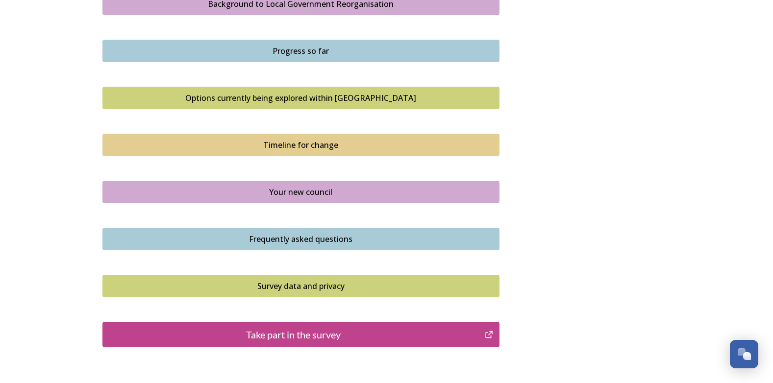
scroll to position [637, 0]
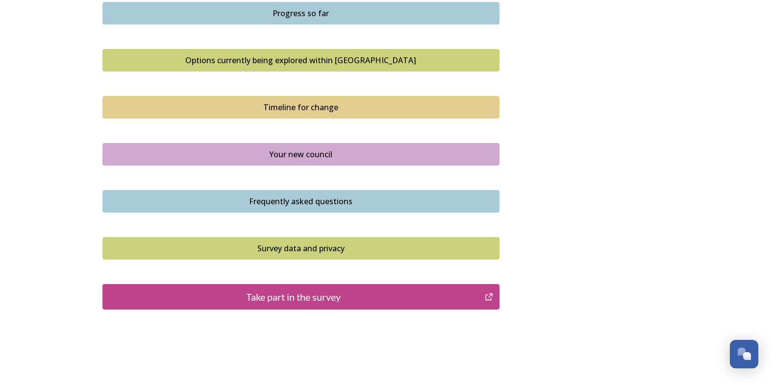
click at [329, 157] on div "Your new council" at bounding box center [301, 154] width 386 height 12
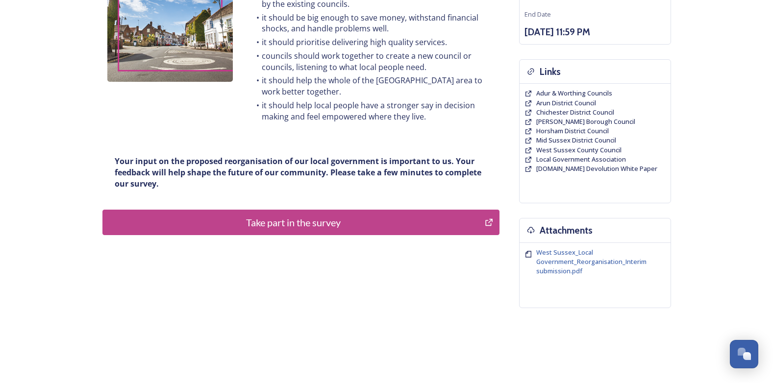
scroll to position [196, 0]
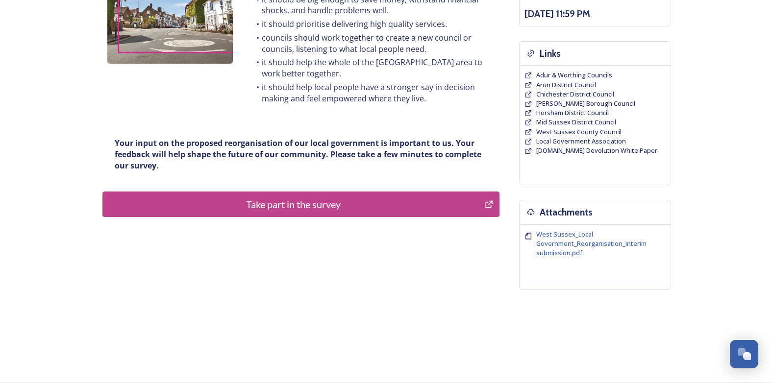
click at [315, 203] on div "Take part in the survey" at bounding box center [294, 204] width 372 height 15
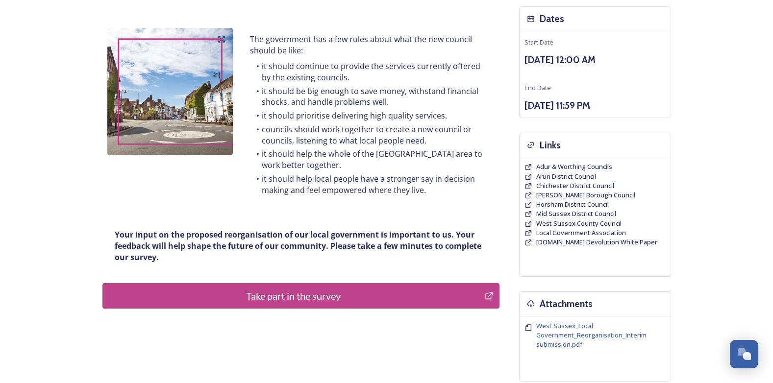
scroll to position [0, 0]
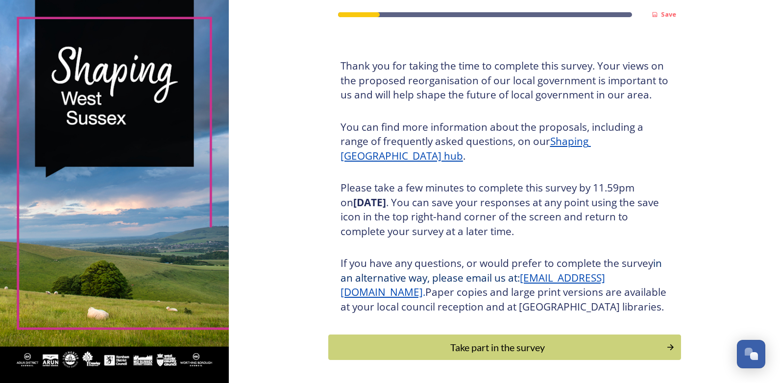
scroll to position [88, 0]
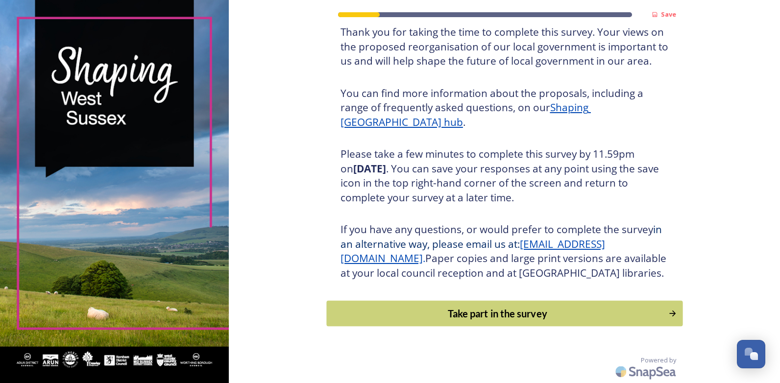
click at [479, 312] on div "Take part in the survey" at bounding box center [497, 313] width 331 height 15
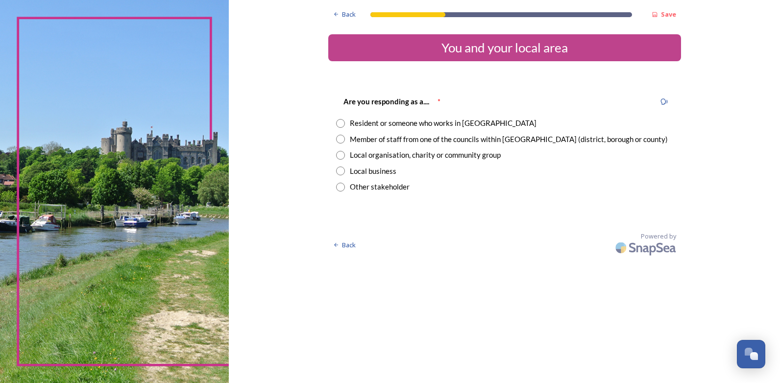
click at [338, 121] on input "radio" at bounding box center [340, 123] width 9 height 9
radio input "true"
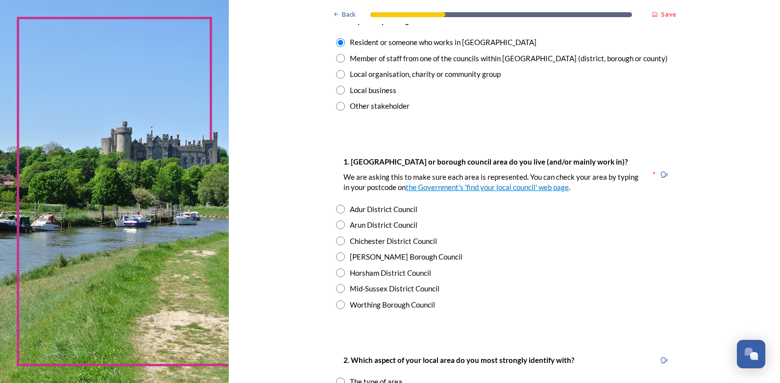
scroll to position [98, 0]
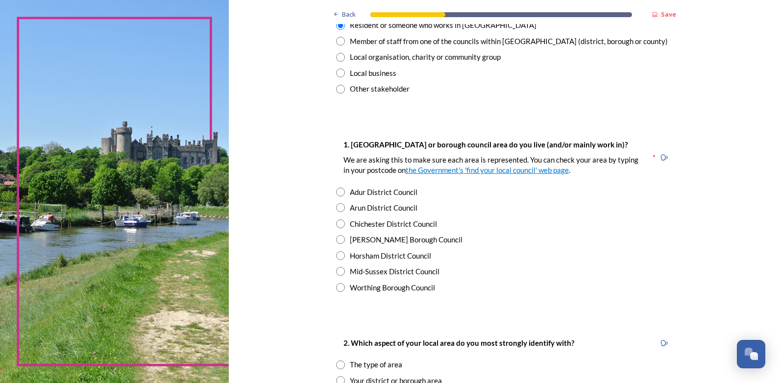
click at [339, 254] on input "radio" at bounding box center [340, 255] width 9 height 9
radio input "true"
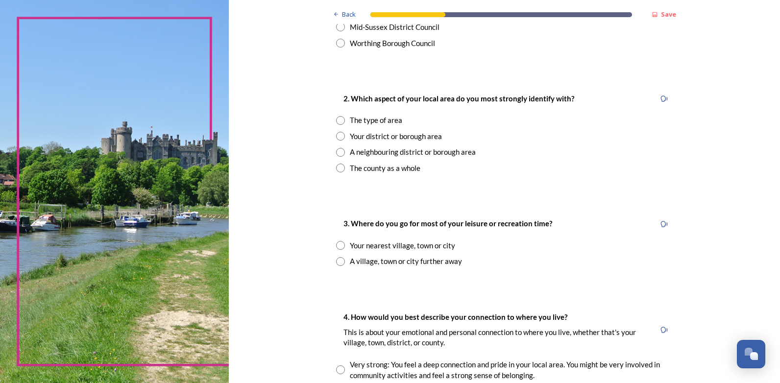
scroll to position [343, 0]
click at [339, 168] on input "radio" at bounding box center [340, 167] width 9 height 9
radio input "true"
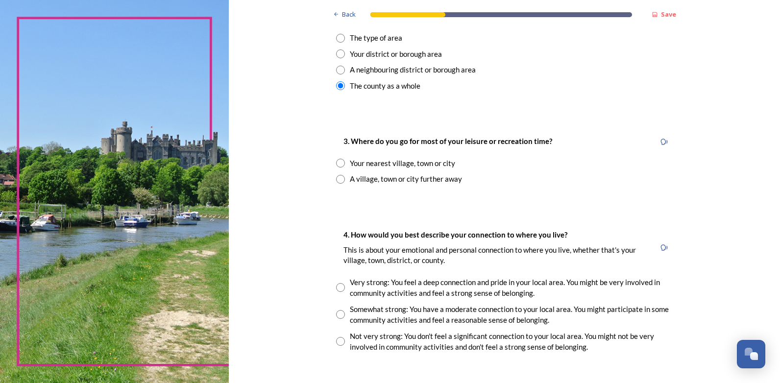
scroll to position [490, 0]
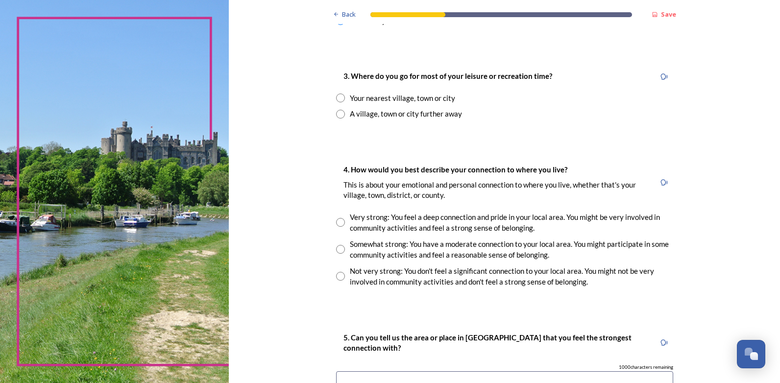
click at [338, 99] on input "radio" at bounding box center [340, 98] width 9 height 9
radio input "true"
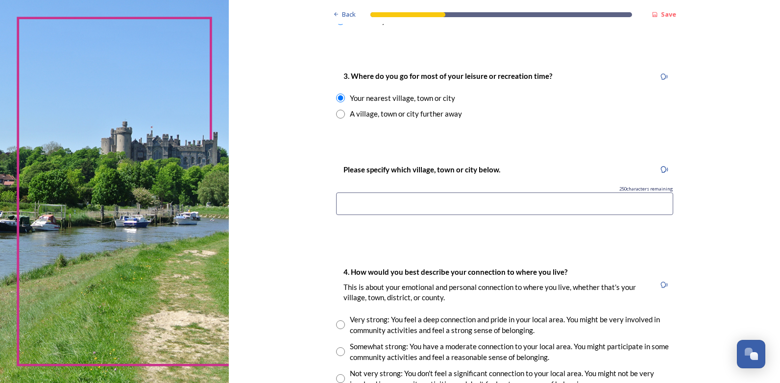
click at [354, 196] on input at bounding box center [504, 204] width 337 height 23
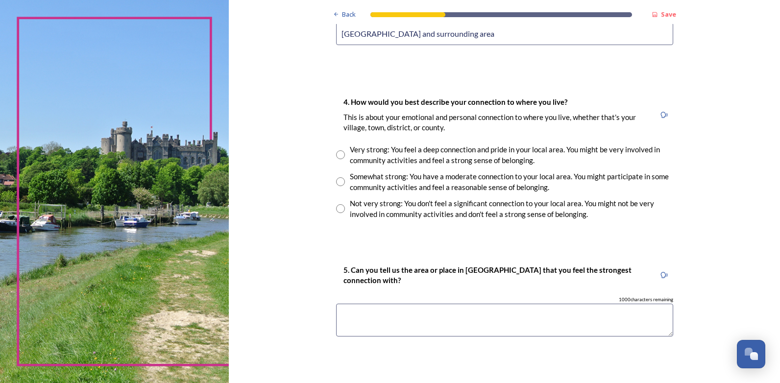
scroll to position [686, 0]
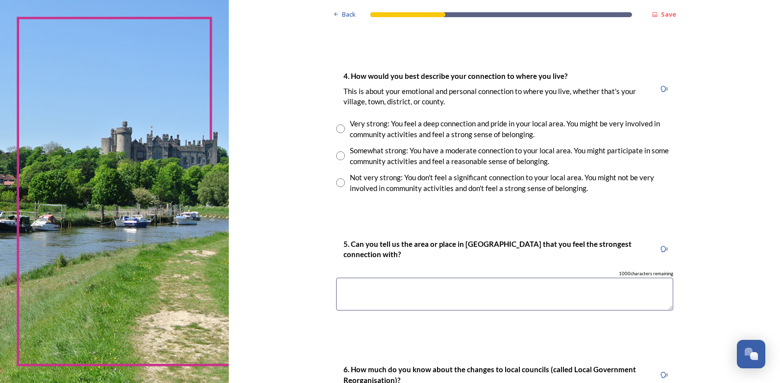
type input "[GEOGRAPHIC_DATA] and surrounding area"
click at [342, 132] on div "Very strong: You feel a deep connection and pride in your local area. You might…" at bounding box center [504, 129] width 337 height 22
radio input "true"
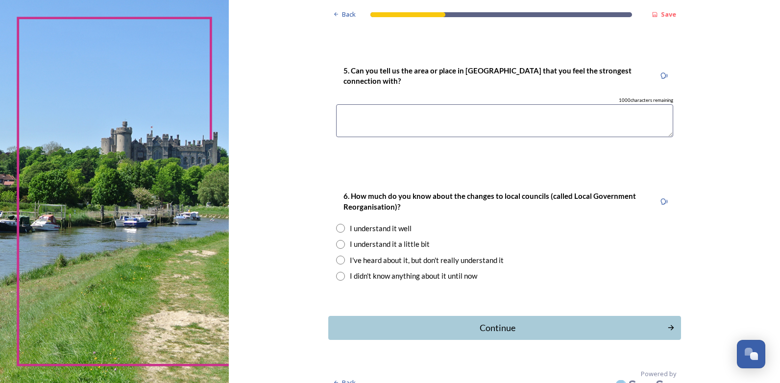
scroll to position [873, 0]
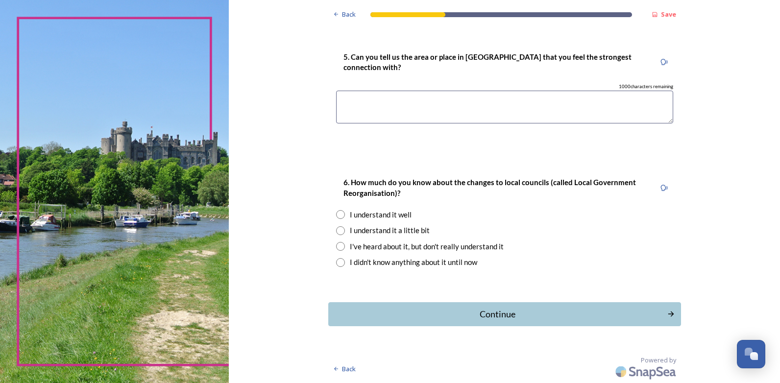
click at [360, 99] on textarea at bounding box center [504, 107] width 337 height 33
type textarea "[GEOGRAPHIC_DATA] and area but also the South Coast"
click at [338, 229] on input "radio" at bounding box center [340, 230] width 9 height 9
radio input "true"
click at [478, 312] on div "Continue" at bounding box center [498, 314] width 332 height 13
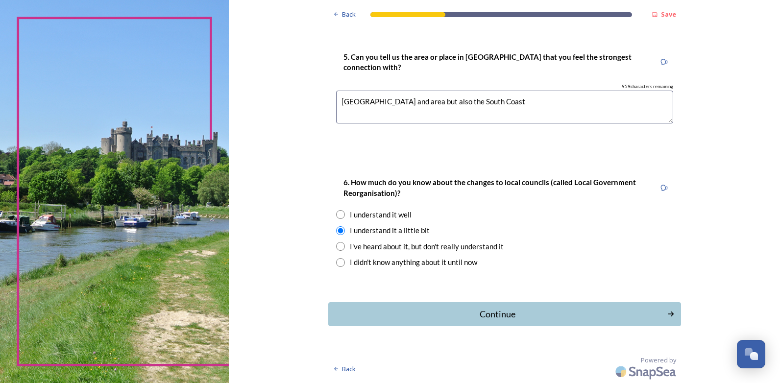
scroll to position [0, 0]
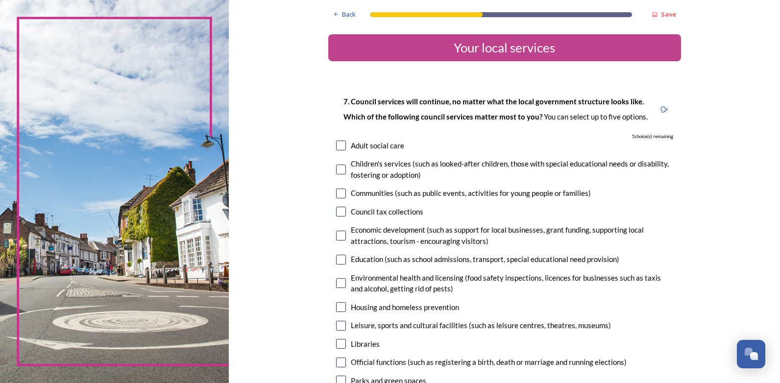
click at [338, 195] on input "checkbox" at bounding box center [341, 194] width 10 height 10
checkbox input "true"
click at [337, 166] on input "checkbox" at bounding box center [341, 170] width 10 height 10
checkbox input "true"
click at [341, 231] on input "checkbox" at bounding box center [341, 236] width 10 height 10
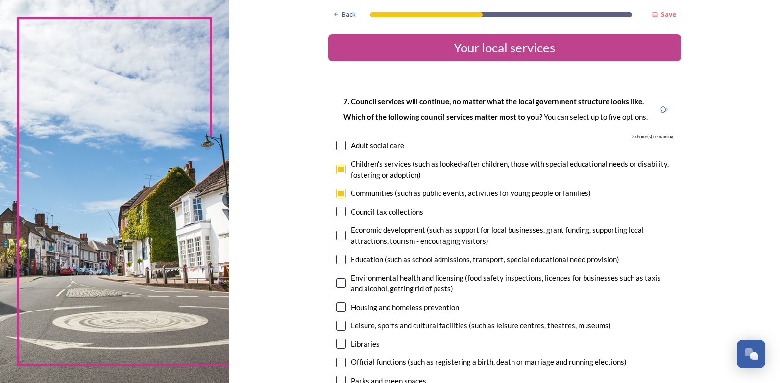
checkbox input "true"
click at [337, 261] on input "checkbox" at bounding box center [341, 260] width 10 height 10
checkbox input "true"
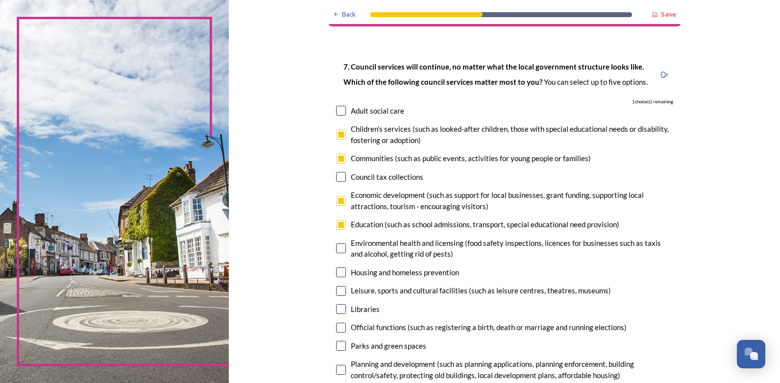
scroll to position [98, 0]
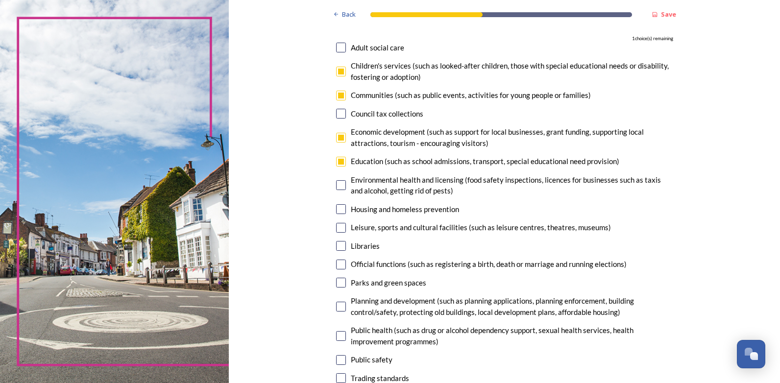
click at [338, 190] on input "checkbox" at bounding box center [341, 185] width 10 height 10
checkbox input "true"
click at [336, 212] on input "checkbox" at bounding box center [341, 209] width 10 height 10
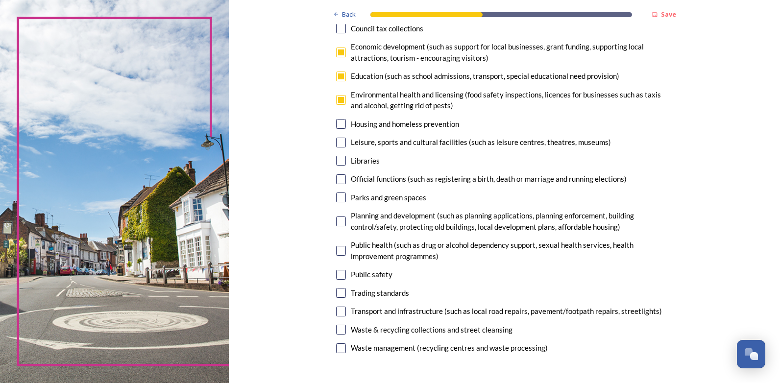
scroll to position [196, 0]
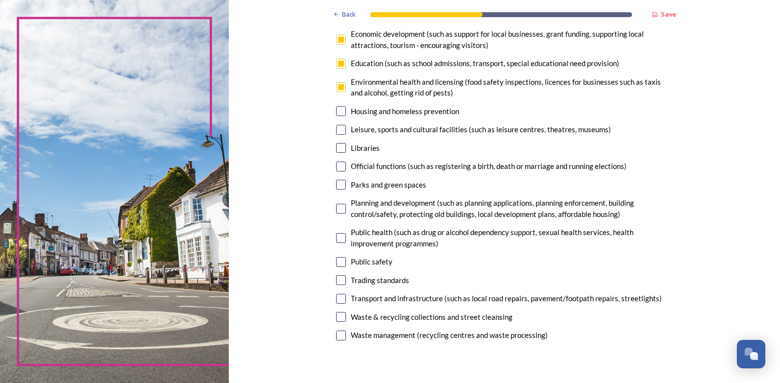
click at [342, 114] on input "checkbox" at bounding box center [341, 111] width 10 height 10
click at [337, 112] on input "checkbox" at bounding box center [341, 111] width 10 height 10
checkbox input "false"
click at [340, 89] on input "checkbox" at bounding box center [341, 87] width 10 height 10
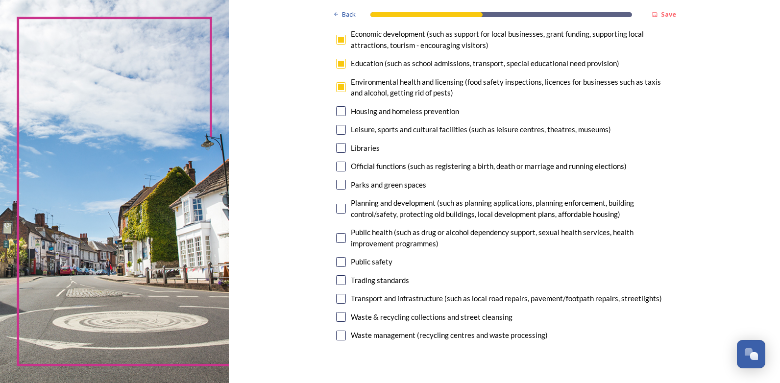
checkbox input "false"
click at [336, 185] on input "checkbox" at bounding box center [341, 185] width 10 height 10
checkbox input "true"
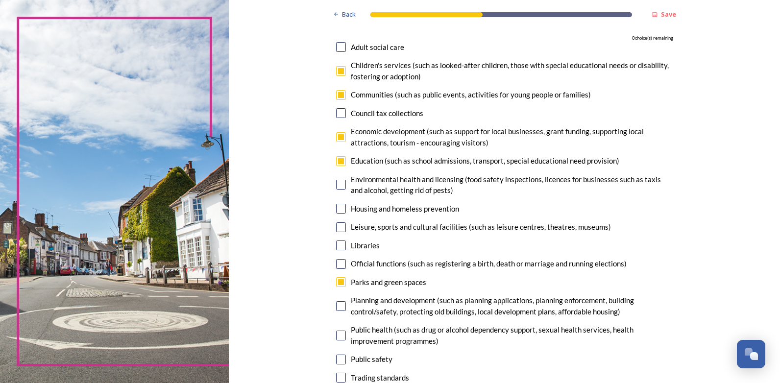
scroll to position [98, 0]
click at [340, 97] on input "checkbox" at bounding box center [341, 96] width 10 height 10
checkbox input "false"
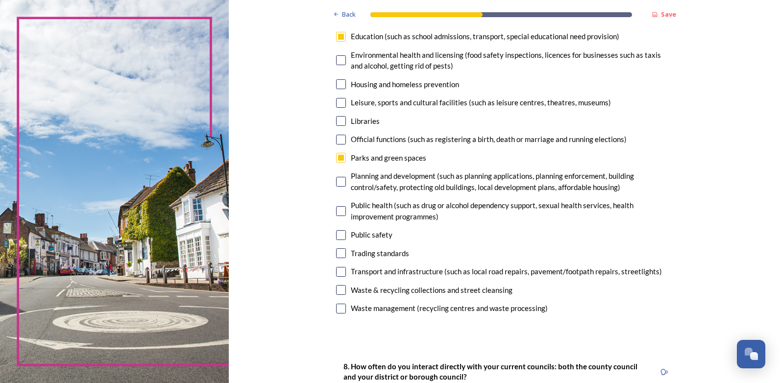
scroll to position [245, 0]
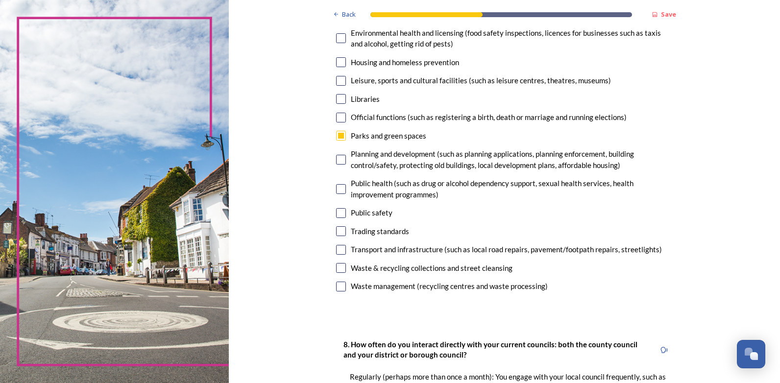
click at [337, 161] on input "checkbox" at bounding box center [341, 160] width 10 height 10
checkbox input "true"
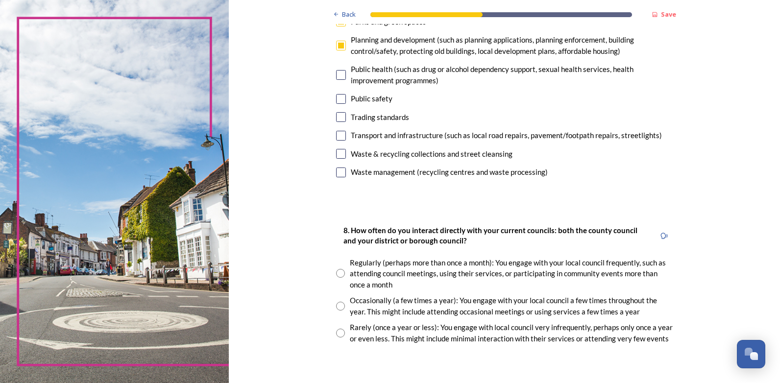
scroll to position [392, 0]
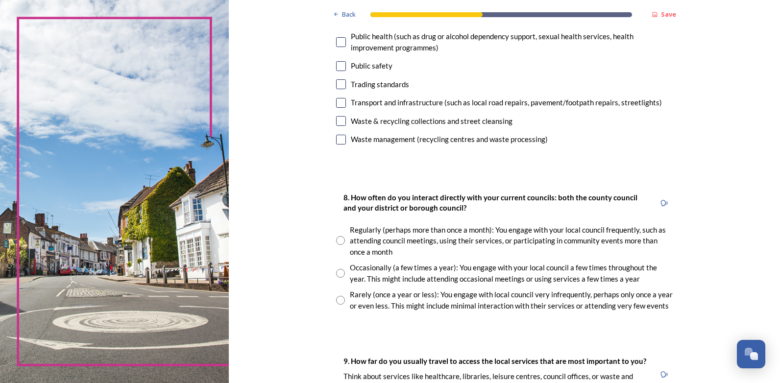
click at [339, 271] on input "radio" at bounding box center [340, 273] width 9 height 9
radio input "true"
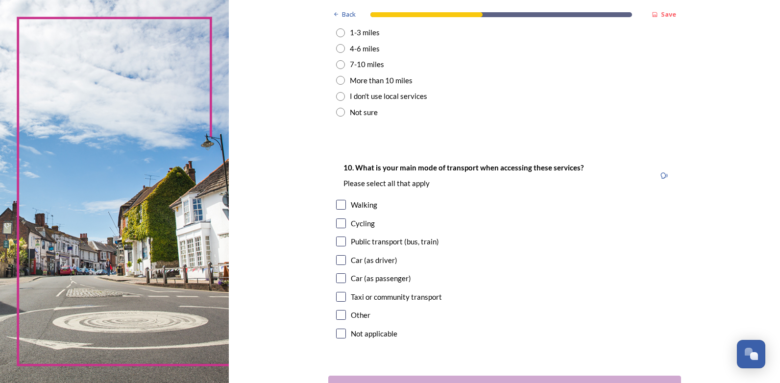
scroll to position [686, 0]
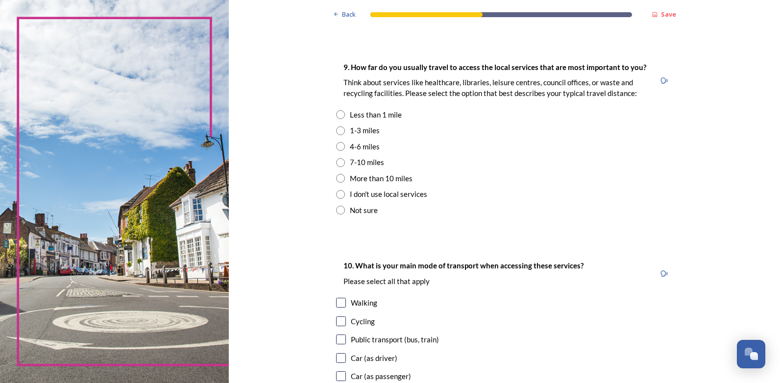
click at [337, 129] on input "radio" at bounding box center [340, 130] width 9 height 9
radio input "true"
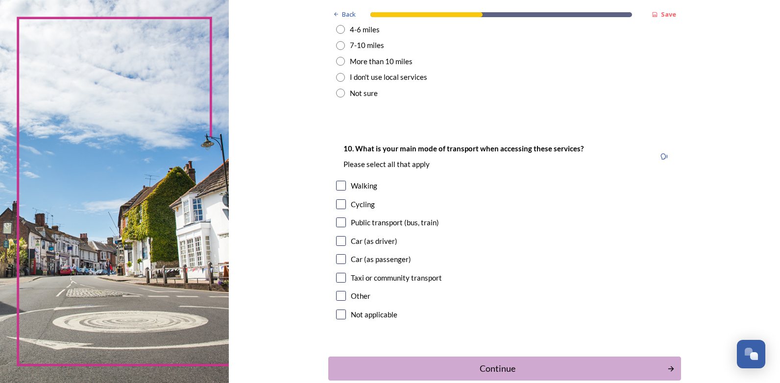
scroll to position [858, 0]
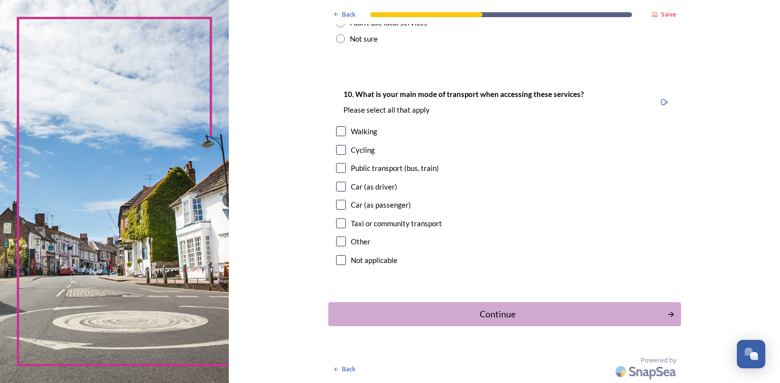
click at [336, 169] on input "checkbox" at bounding box center [341, 168] width 10 height 10
checkbox input "true"
click at [482, 312] on div "Continue" at bounding box center [498, 314] width 332 height 13
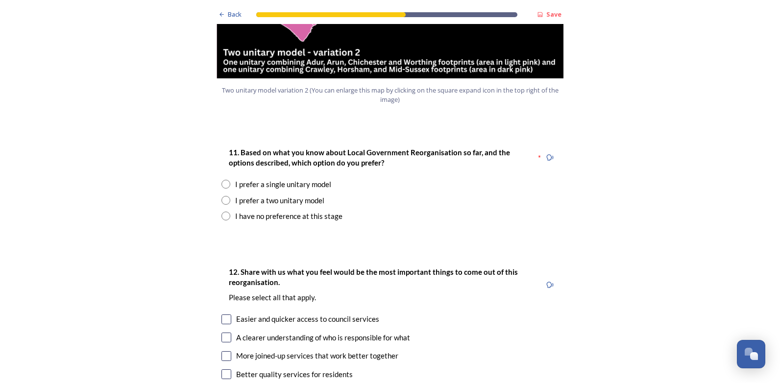
scroll to position [1225, 0]
click at [222, 179] on input "radio" at bounding box center [225, 183] width 9 height 9
radio input "true"
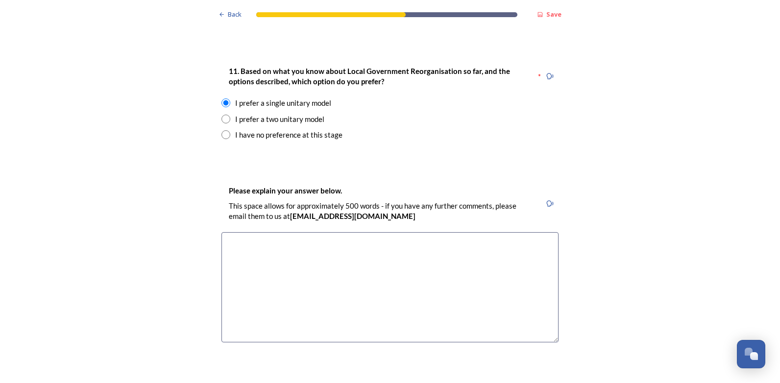
scroll to position [1323, 0]
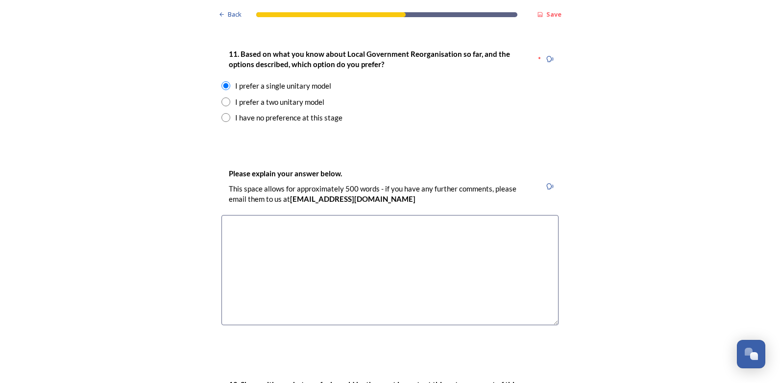
click at [258, 215] on textarea at bounding box center [389, 270] width 337 height 110
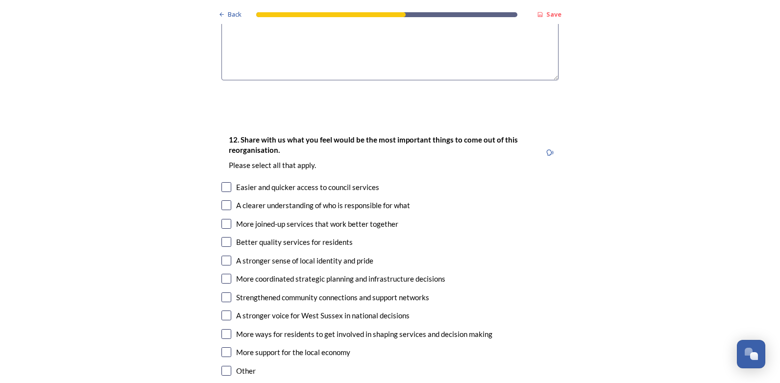
scroll to position [1617, 0]
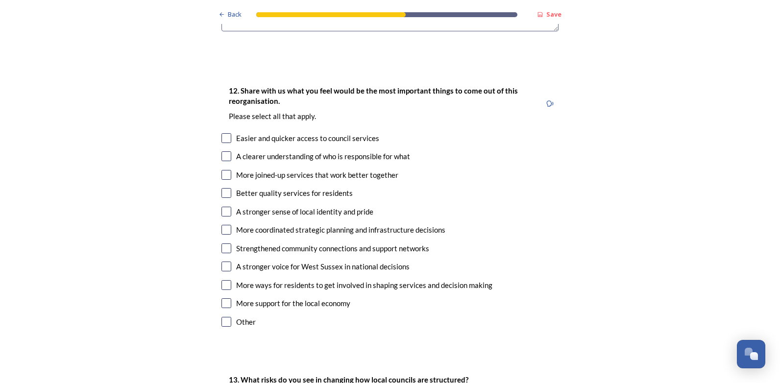
type textarea "Providing people will be genuine and work together money would be saved having …"
click at [224, 133] on input "checkbox" at bounding box center [226, 138] width 10 height 10
checkbox input "true"
click at [227, 151] on input "checkbox" at bounding box center [226, 156] width 10 height 10
checkbox input "true"
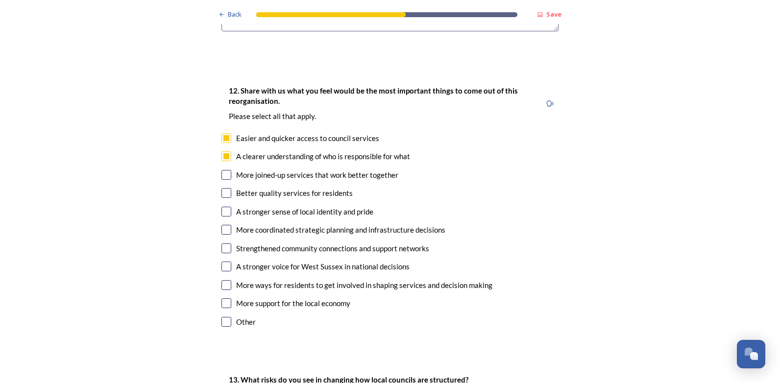
click at [224, 170] on input "checkbox" at bounding box center [226, 175] width 10 height 10
checkbox input "true"
click at [221, 188] on input "checkbox" at bounding box center [226, 193] width 10 height 10
checkbox input "true"
click at [223, 207] on input "checkbox" at bounding box center [226, 212] width 10 height 10
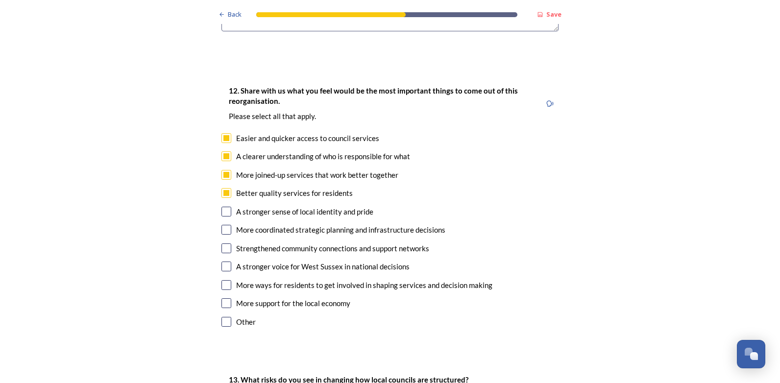
checkbox input "true"
click at [222, 225] on input "checkbox" at bounding box center [226, 230] width 10 height 10
checkbox input "true"
click at [223, 244] on input "checkbox" at bounding box center [226, 249] width 10 height 10
checkbox input "true"
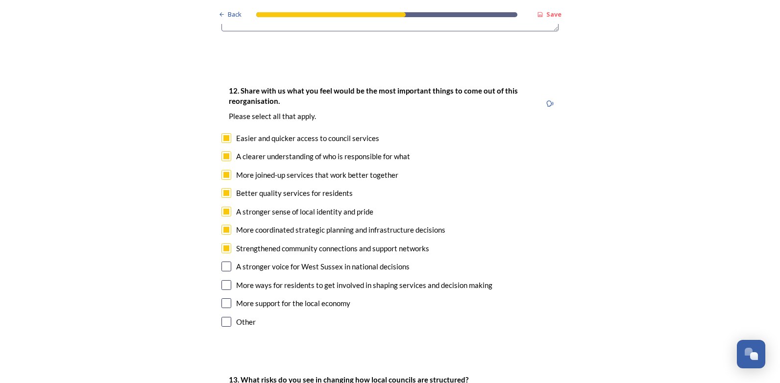
click at [221, 262] on input "checkbox" at bounding box center [226, 267] width 10 height 10
checkbox input "true"
click at [221, 280] on input "checkbox" at bounding box center [226, 285] width 10 height 10
checkbox input "true"
click at [222, 298] on input "checkbox" at bounding box center [226, 303] width 10 height 10
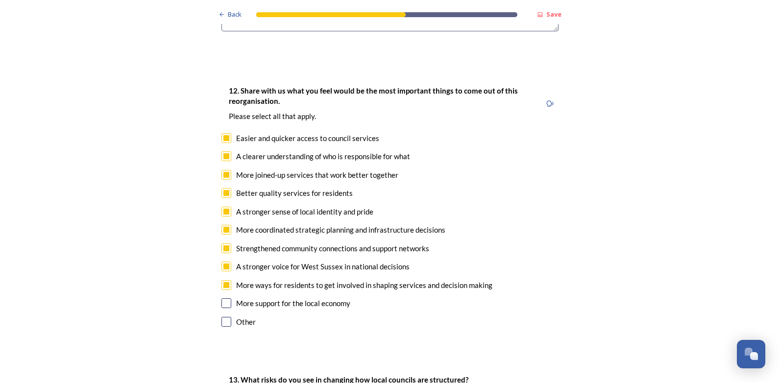
checkbox input "true"
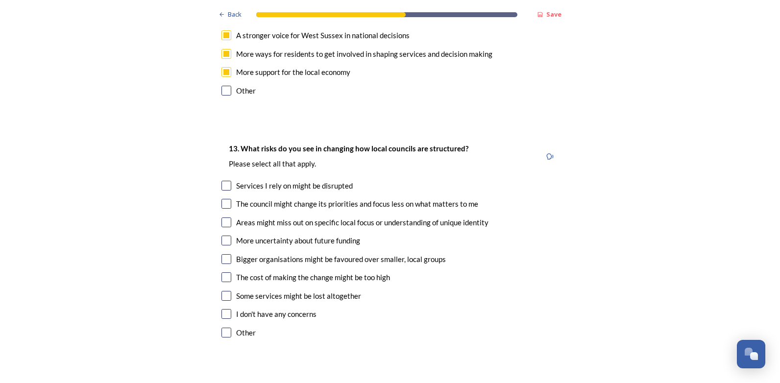
scroll to position [1862, 0]
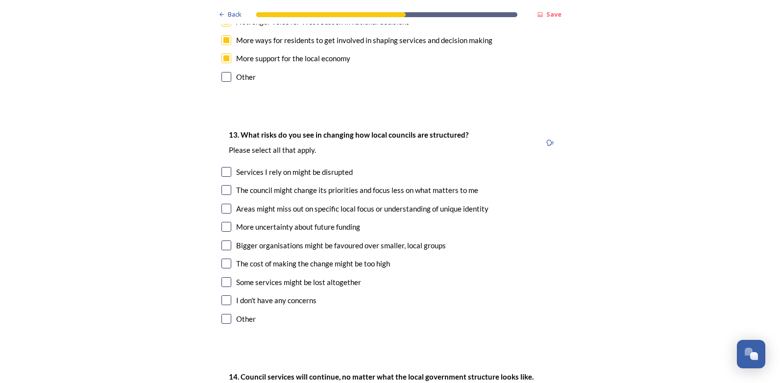
click at [222, 185] on input "checkbox" at bounding box center [226, 190] width 10 height 10
checkbox input "true"
click at [222, 204] on input "checkbox" at bounding box center [226, 209] width 10 height 10
checkbox input "true"
click at [221, 222] on input "checkbox" at bounding box center [226, 227] width 10 height 10
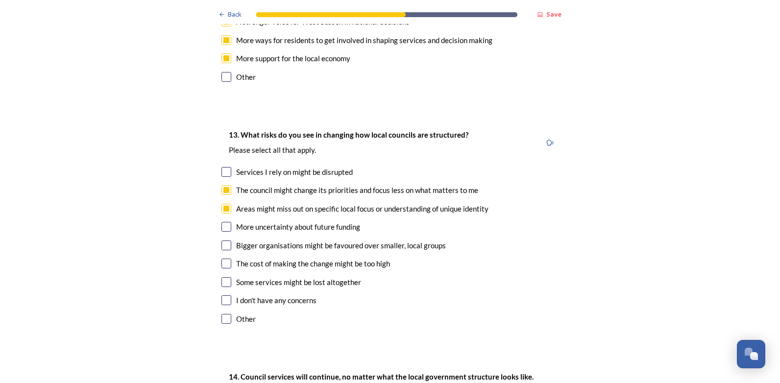
checkbox input "true"
click at [221, 241] on input "checkbox" at bounding box center [226, 246] width 10 height 10
checkbox input "true"
click at [221, 259] on input "checkbox" at bounding box center [226, 264] width 10 height 10
checkbox input "true"
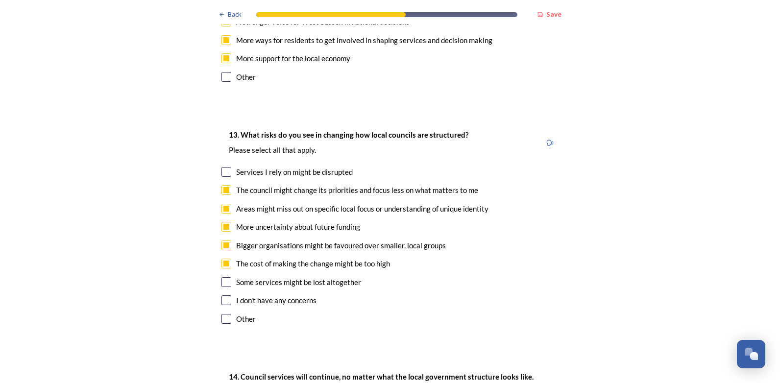
click at [224, 277] on input "checkbox" at bounding box center [226, 282] width 10 height 10
checkbox input "true"
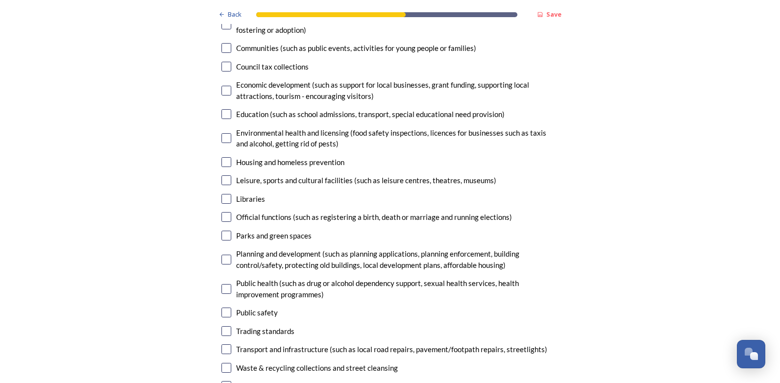
scroll to position [2303, 0]
click at [221, 86] on input "checkbox" at bounding box center [226, 91] width 10 height 10
checkbox input "true"
click at [222, 110] on input "checkbox" at bounding box center [226, 115] width 10 height 10
checkbox input "true"
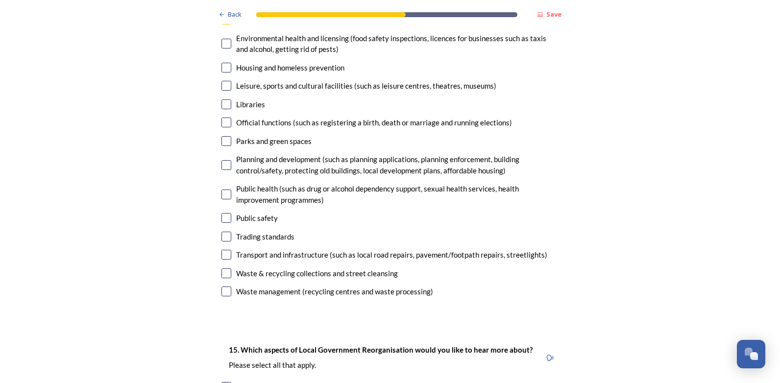
scroll to position [2401, 0]
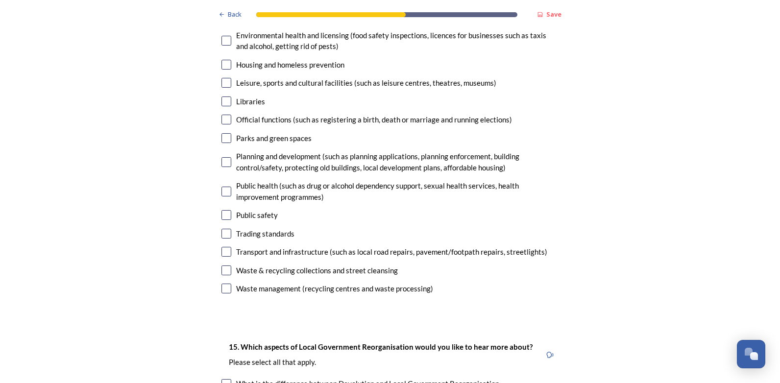
click at [222, 115] on input "checkbox" at bounding box center [226, 120] width 10 height 10
checkbox input "true"
click at [222, 157] on input "checkbox" at bounding box center [226, 162] width 10 height 10
checkbox input "true"
click at [221, 247] on input "checkbox" at bounding box center [226, 252] width 10 height 10
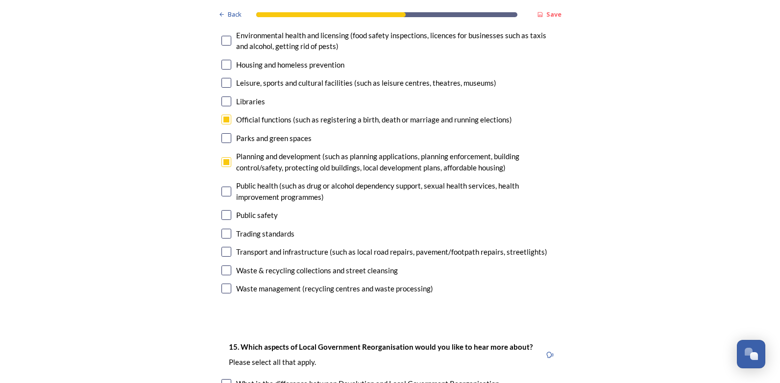
checkbox input "true"
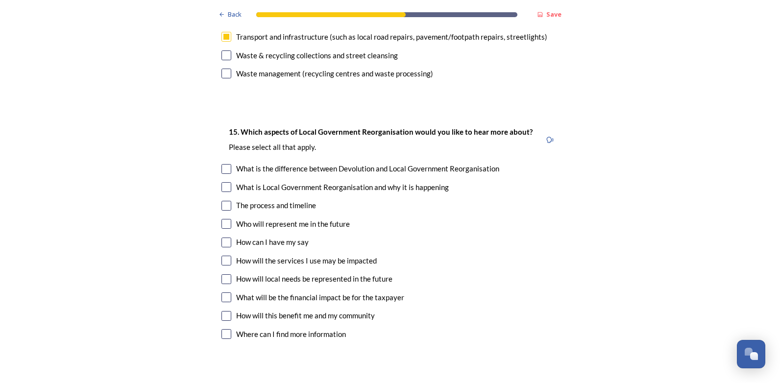
scroll to position [2646, 0]
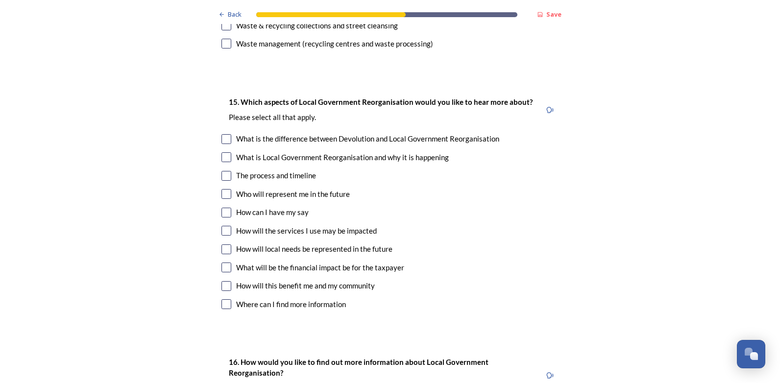
click at [221, 189] on input "checkbox" at bounding box center [226, 194] width 10 height 10
checkbox input "true"
click at [225, 208] on input "checkbox" at bounding box center [226, 213] width 10 height 10
checkbox input "true"
click at [222, 245] on input "checkbox" at bounding box center [226, 250] width 10 height 10
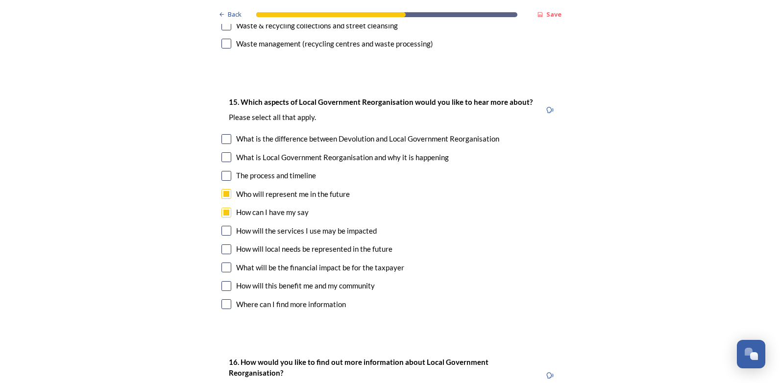
checkbox input "true"
click at [224, 263] on input "checkbox" at bounding box center [226, 268] width 10 height 10
checkbox input "true"
click at [224, 281] on input "checkbox" at bounding box center [226, 286] width 10 height 10
checkbox input "true"
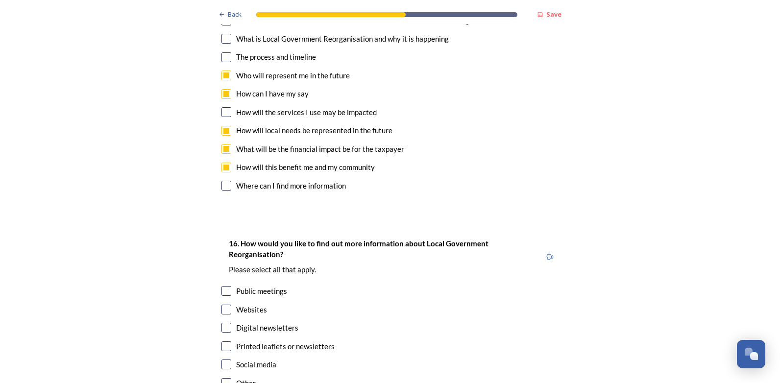
scroll to position [2859, 0]
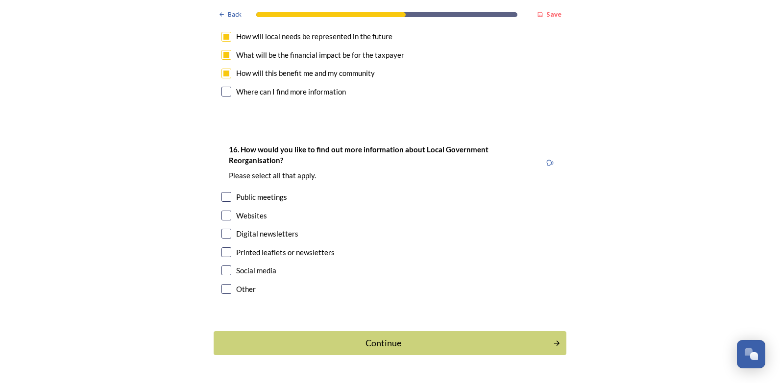
click at [223, 211] on input "checkbox" at bounding box center [226, 216] width 10 height 10
checkbox input "true"
click at [384, 337] on div "Continue" at bounding box center [384, 343] width 332 height 13
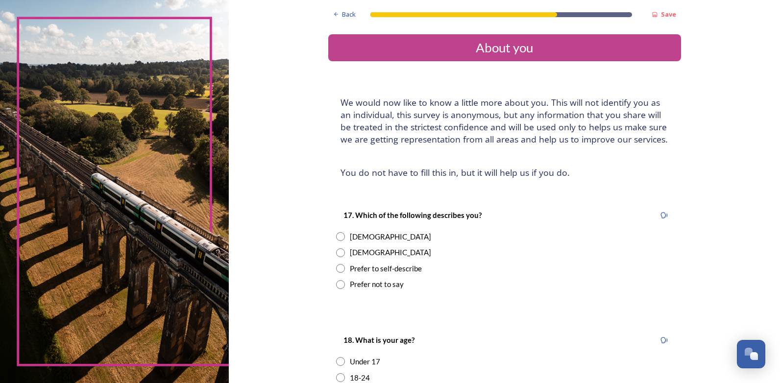
click at [341, 251] on input "radio" at bounding box center [340, 252] width 9 height 9
radio input "true"
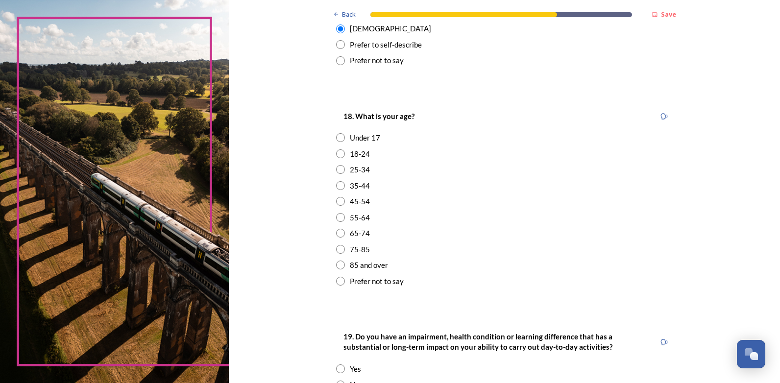
scroll to position [245, 0]
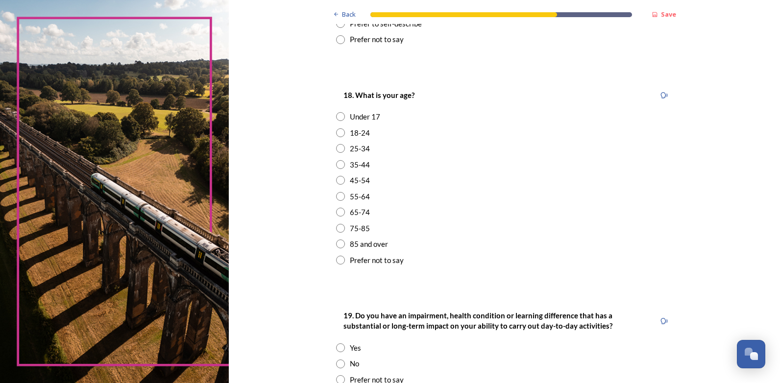
click at [339, 242] on input "radio" at bounding box center [340, 244] width 9 height 9
radio input "true"
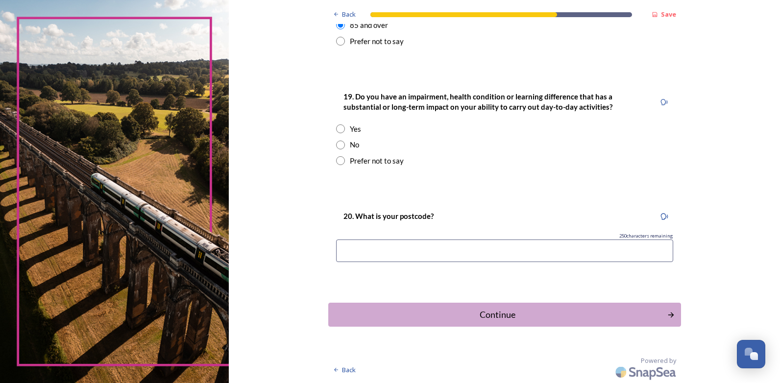
scroll to position [465, 0]
click at [338, 145] on input "radio" at bounding box center [340, 144] width 9 height 9
radio input "true"
click at [361, 260] on input at bounding box center [504, 250] width 337 height 23
type input "RH13 6RR"
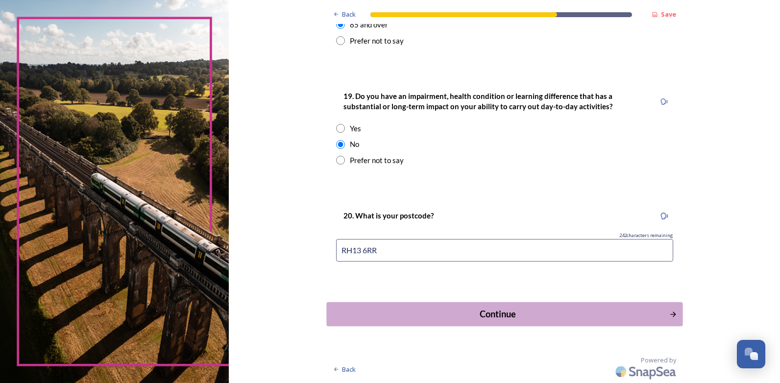
click at [478, 315] on div "Continue" at bounding box center [498, 314] width 332 height 13
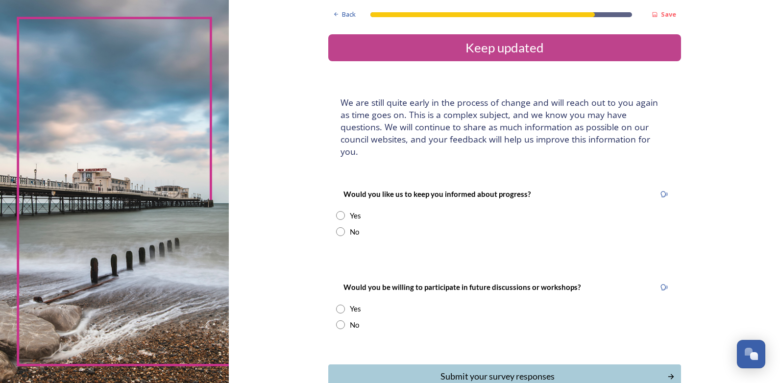
click at [340, 211] on input "radio" at bounding box center [340, 215] width 9 height 9
radio input "true"
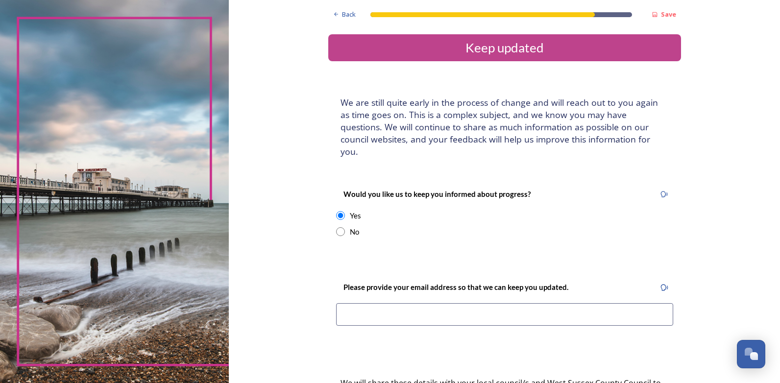
click at [353, 303] on input at bounding box center [504, 314] width 337 height 23
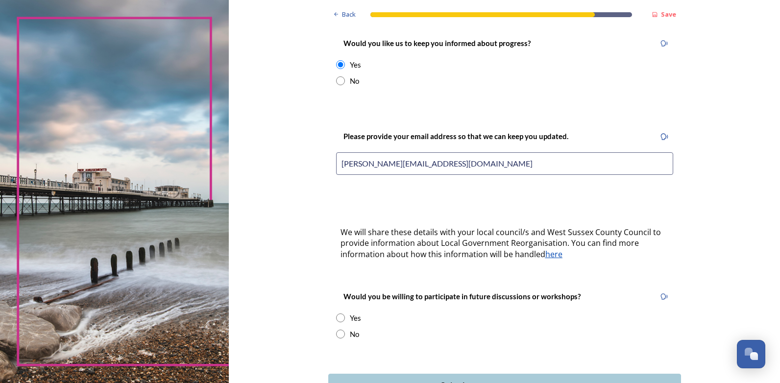
scroll to position [196, 0]
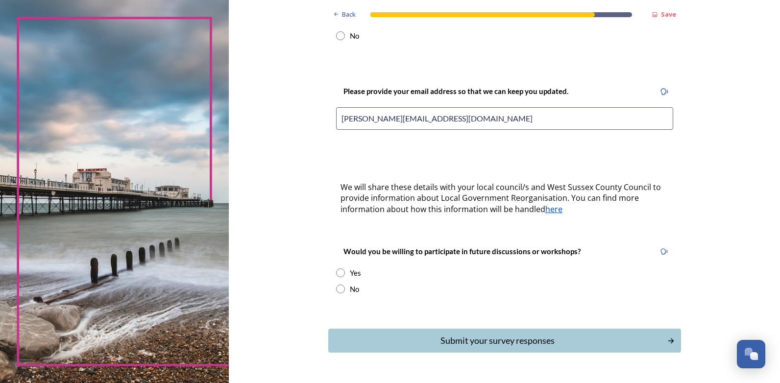
type input "[PERSON_NAME][EMAIL_ADDRESS][DOMAIN_NAME]"
click at [336, 285] on input "radio" at bounding box center [340, 289] width 9 height 9
radio input "true"
click at [464, 334] on div "Submit your survey responses" at bounding box center [498, 340] width 332 height 13
